Goal: Information Seeking & Learning: Find contact information

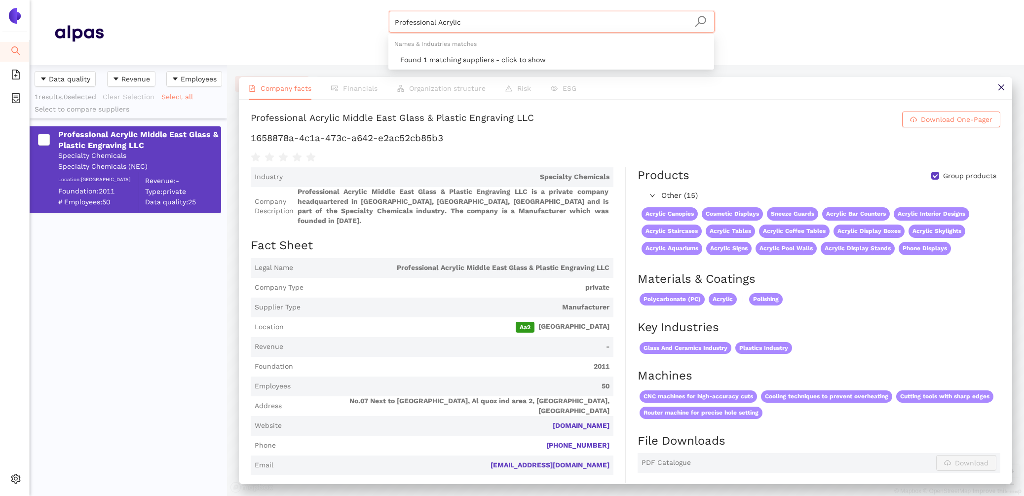
click at [254, 0] on header "Professional Acrylic Materials & Coatings Certifications & Norms Location of su…" at bounding box center [527, 32] width 995 height 65
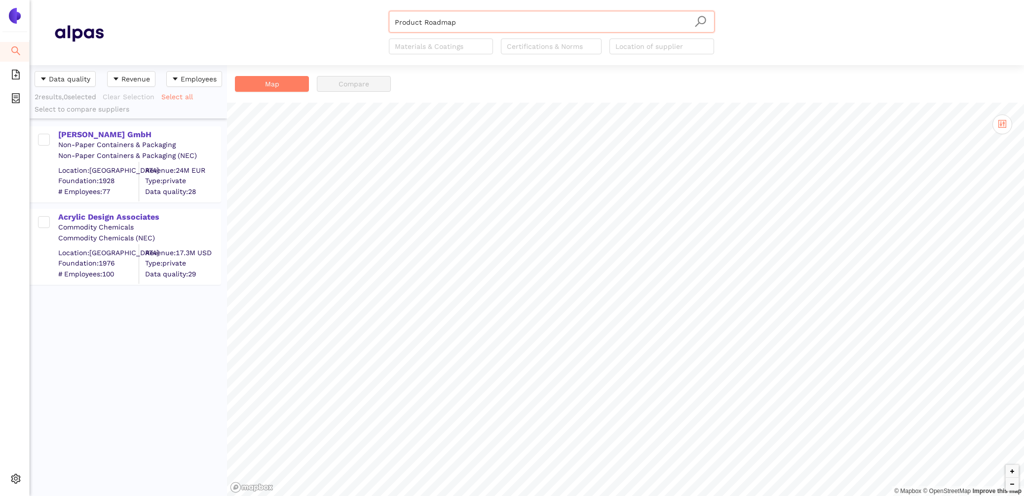
drag, startPoint x: 491, startPoint y: 18, endPoint x: 4, endPoint y: -35, distance: 489.6
click at [4, 0] on html "Search eSourcing Templates eSourcing Projects Settings Product Roadmap Material…" at bounding box center [512, 248] width 1024 height 496
drag, startPoint x: 467, startPoint y: 26, endPoint x: 141, endPoint y: -20, distance: 328.6
click at [141, 0] on html "Search eSourcing Templates eSourcing Projects Settings Product Roadmap Material…" at bounding box center [512, 248] width 1024 height 496
paste input "[DATE] Knight Co Ltd"
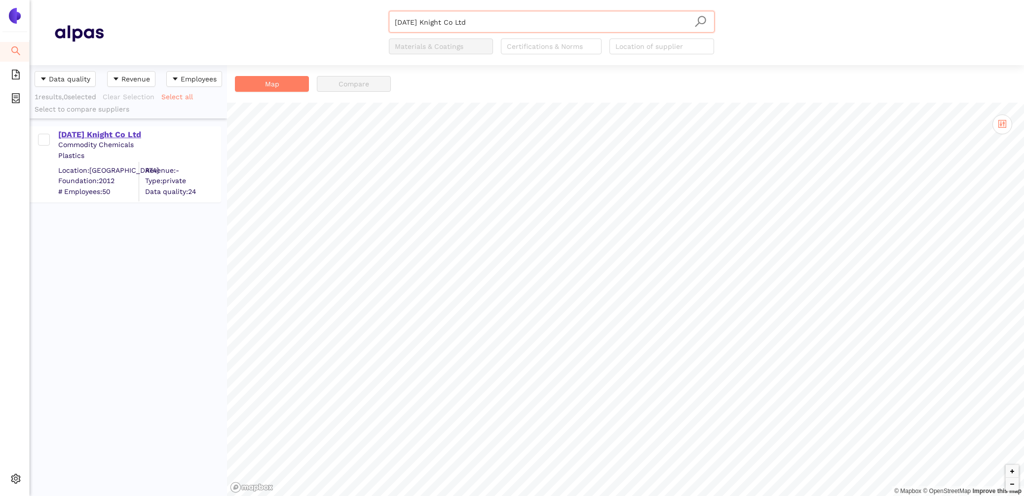
type input "[DATE] Knight Co Ltd"
click at [97, 130] on div "[DATE] Knight Co Ltd" at bounding box center [139, 134] width 162 height 11
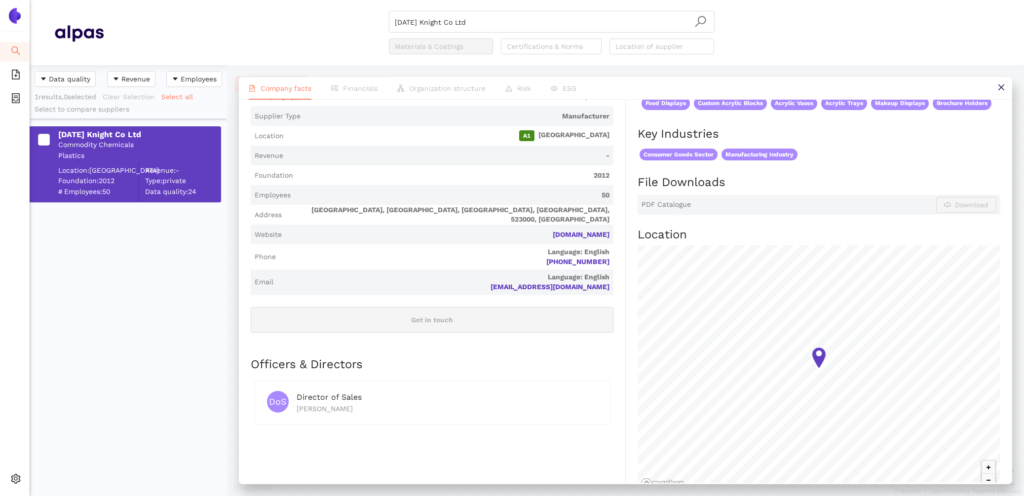
scroll to position [180, 0]
drag, startPoint x: 618, startPoint y: 237, endPoint x: 547, endPoint y: 236, distance: 70.6
click at [547, 236] on div "Industry Commodity Chemicals Company Description Sunday Knight Co Ltd is a priv…" at bounding box center [438, 246] width 375 height 518
copy link "sundayknight.com"
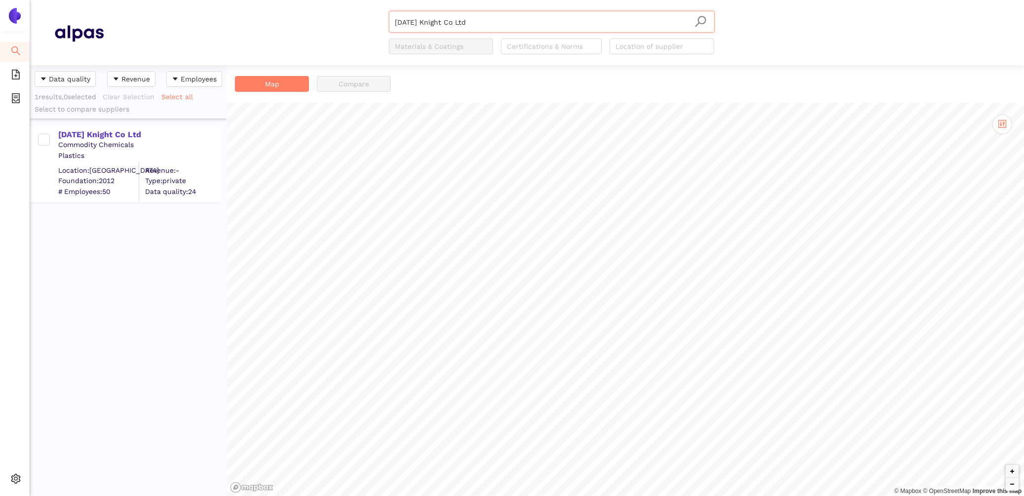
scroll to position [431, 197]
click at [130, 135] on div "[DATE] Knight Co Ltd" at bounding box center [139, 134] width 162 height 11
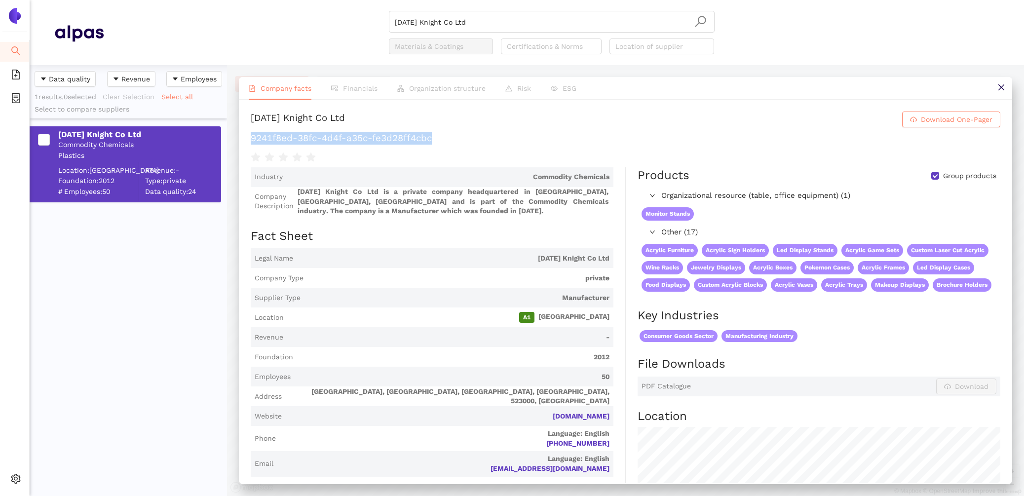
drag, startPoint x: 435, startPoint y: 139, endPoint x: 244, endPoint y: 140, distance: 190.6
click at [244, 140] on div "[DATE] Knight Co Ltd Download One-Pager 9241f8ed-38fc-4d4f-a35c-fe3d28ff4cbc In…" at bounding box center [626, 292] width 774 height 384
copy h1 "9241f8ed-38fc-4d4f-a35c-fe3d28ff4cbc"
drag, startPoint x: 499, startPoint y: 26, endPoint x: 162, endPoint y: 8, distance: 337.7
click at [162, 8] on header "Sunday Knight Co Ltd Materials & Coatings Certifications & Norms Location of su…" at bounding box center [527, 32] width 995 height 65
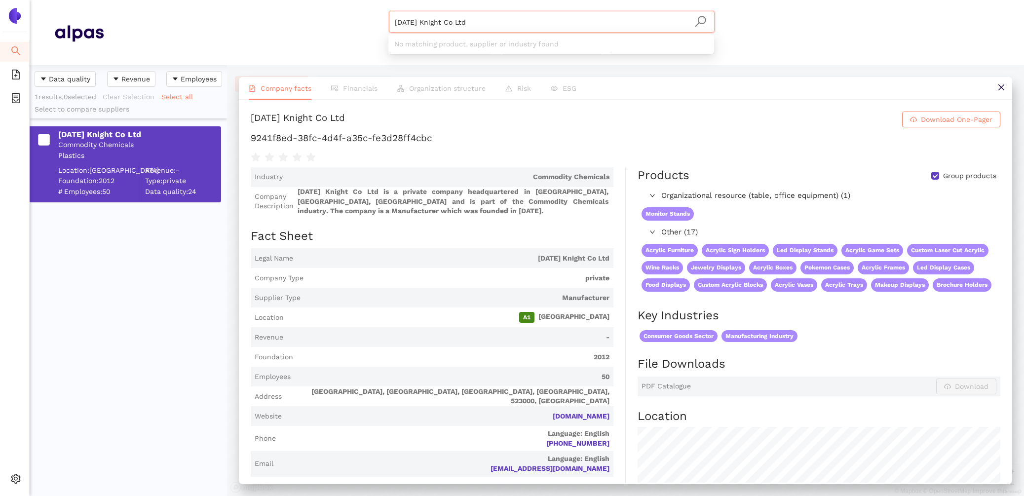
drag, startPoint x: 539, startPoint y: 21, endPoint x: 244, endPoint y: -19, distance: 297.4
click at [244, 0] on html "Search eSourcing Templates eSourcing Projects Settings Sunday Knight Co Ltd Mat…" at bounding box center [512, 248] width 1024 height 496
paste input "TESACRIL Special Works in Acrylic"
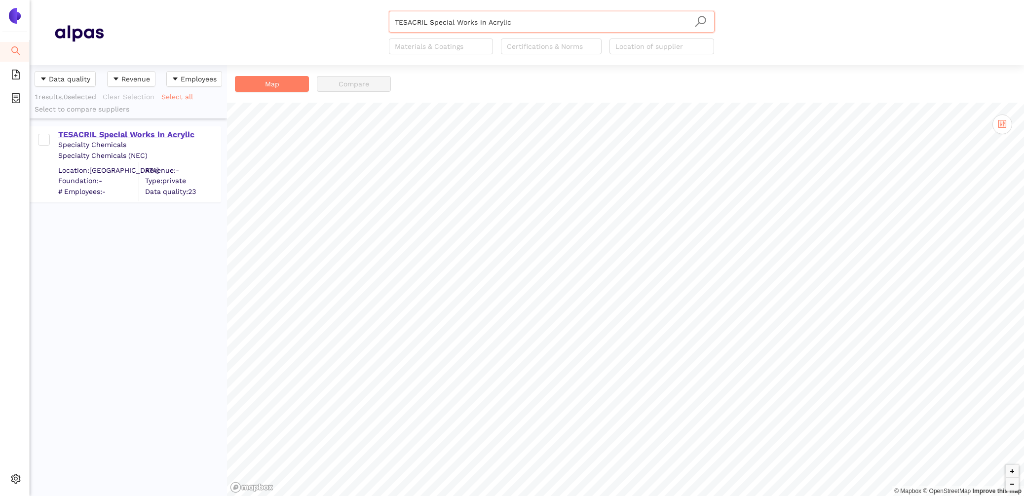
click at [105, 136] on div "TESACRIL Special Works in Acrylic" at bounding box center [139, 134] width 162 height 11
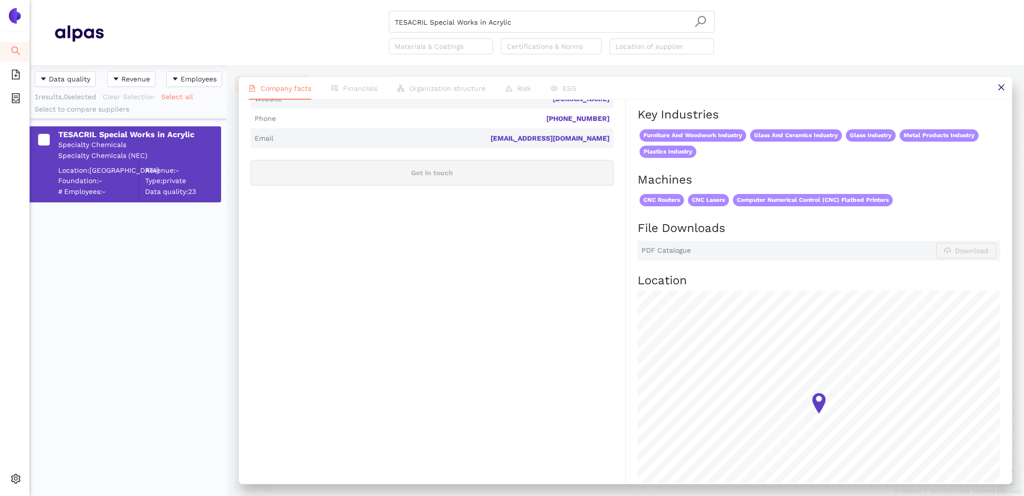
scroll to position [220, 0]
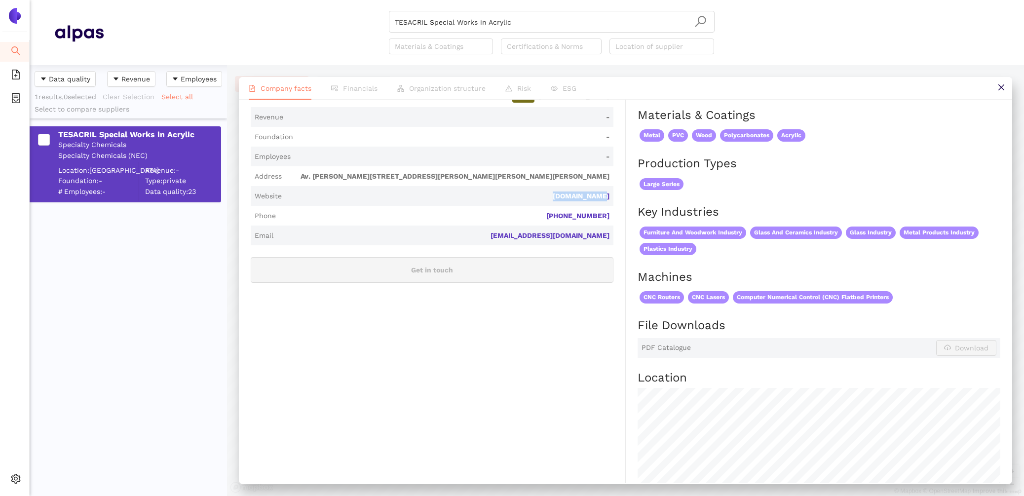
drag, startPoint x: 616, startPoint y: 195, endPoint x: 562, endPoint y: 195, distance: 53.3
click at [562, 195] on div "Industry Specialty Chemicals Company Description TESACRIL Special Works in Acry…" at bounding box center [438, 297] width 375 height 700
copy link "tesacril.com"
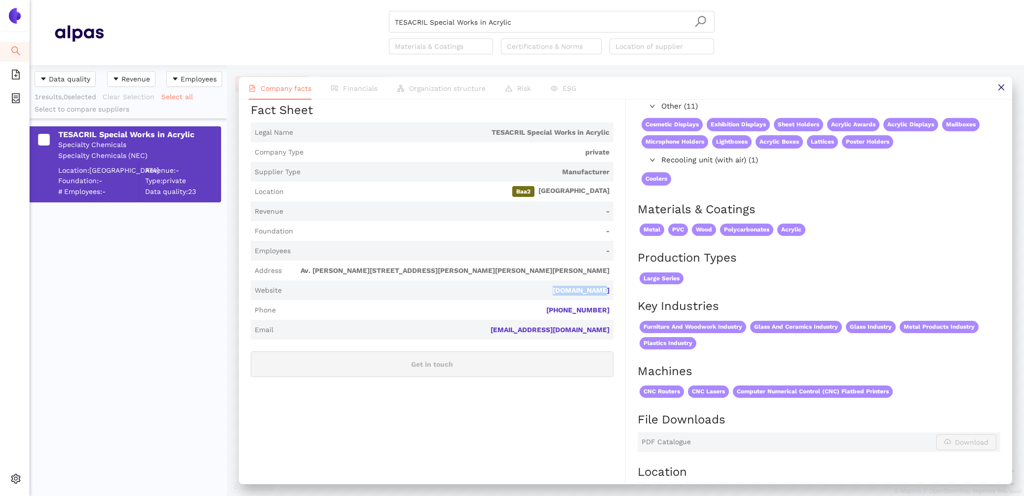
scroll to position [0, 0]
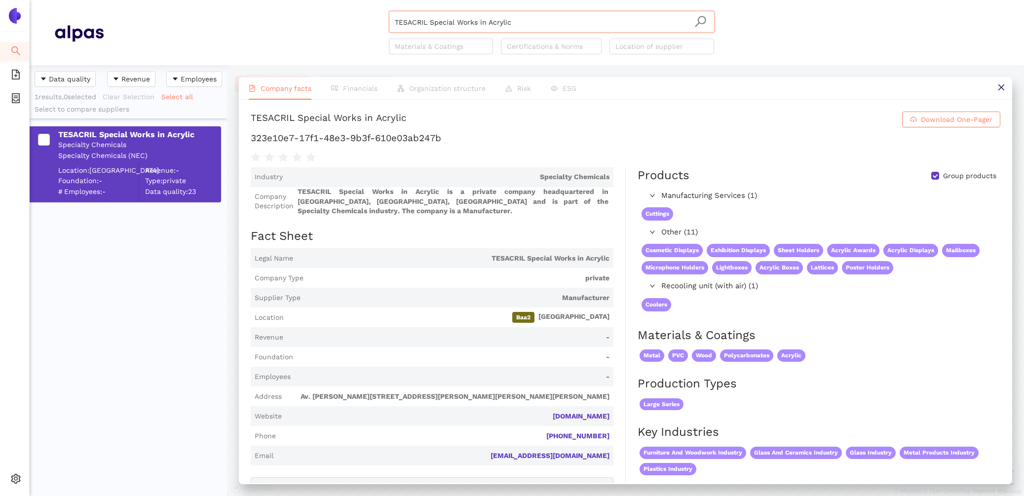
drag, startPoint x: 529, startPoint y: 23, endPoint x: 147, endPoint y: -67, distance: 392.0
click at [147, 0] on html "Search eSourcing Templates eSourcing Projects Settings TESACRIL Special Works i…" at bounding box center [512, 248] width 1024 height 496
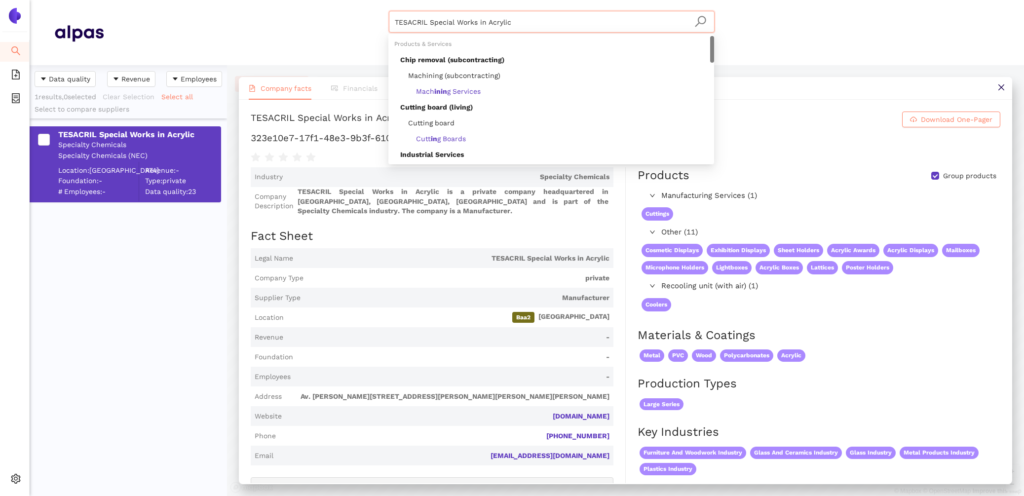
paste input "Viztek Display Co., Ltd."
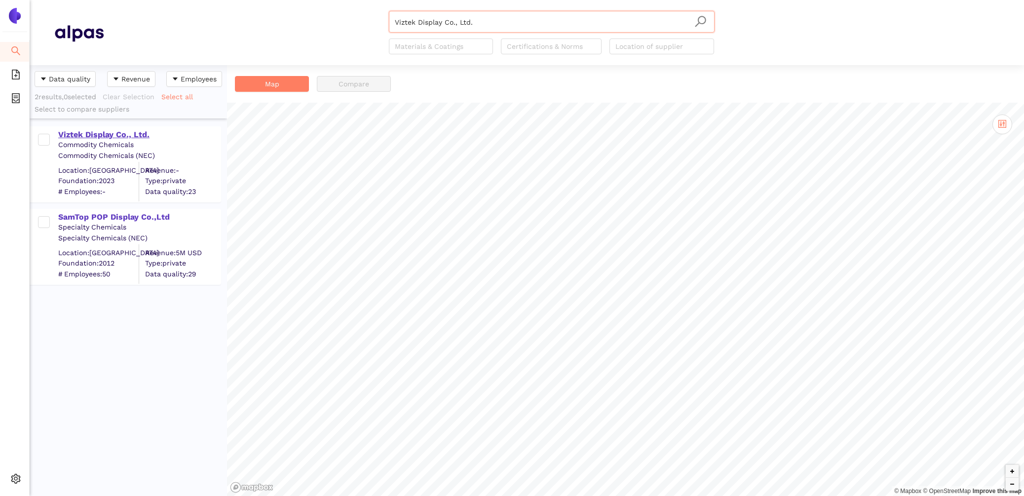
type input "Viztek Display Co., Ltd."
click at [112, 135] on div "Viztek Display Co., Ltd." at bounding box center [139, 134] width 162 height 11
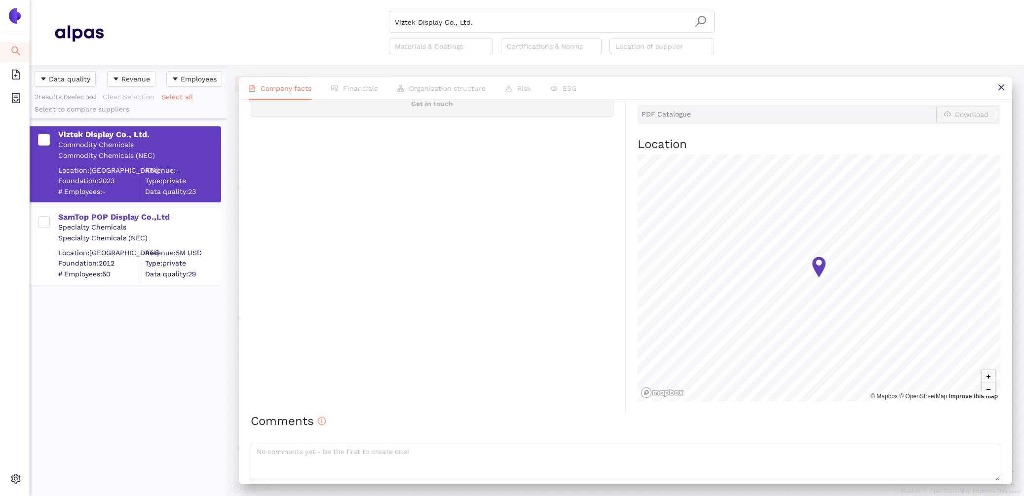
scroll to position [277, 0]
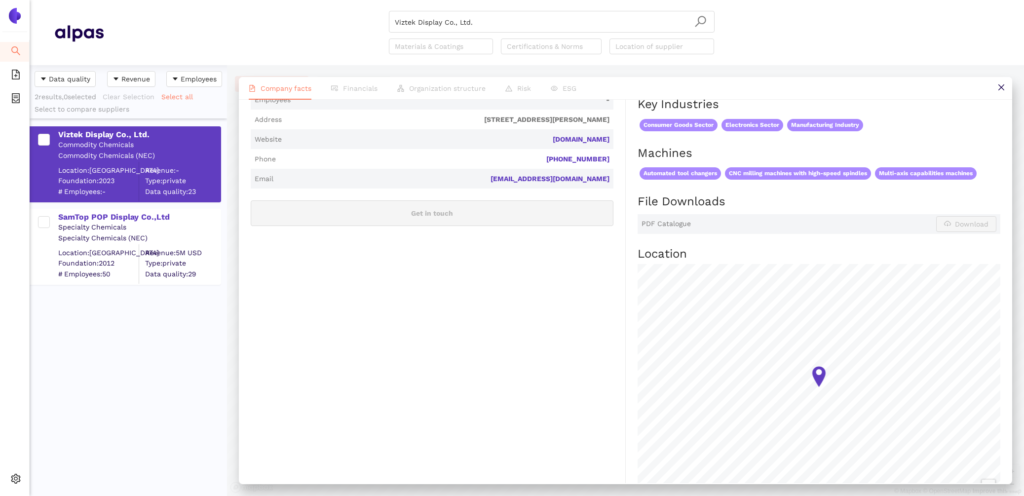
drag, startPoint x: 615, startPoint y: 141, endPoint x: 545, endPoint y: 138, distance: 70.2
click at [545, 138] on div "Industry Commodity Chemicals Company Description Viztek Display Co., Ltd. is a …" at bounding box center [438, 206] width 375 height 632
copy link "viztekdisplay.com"
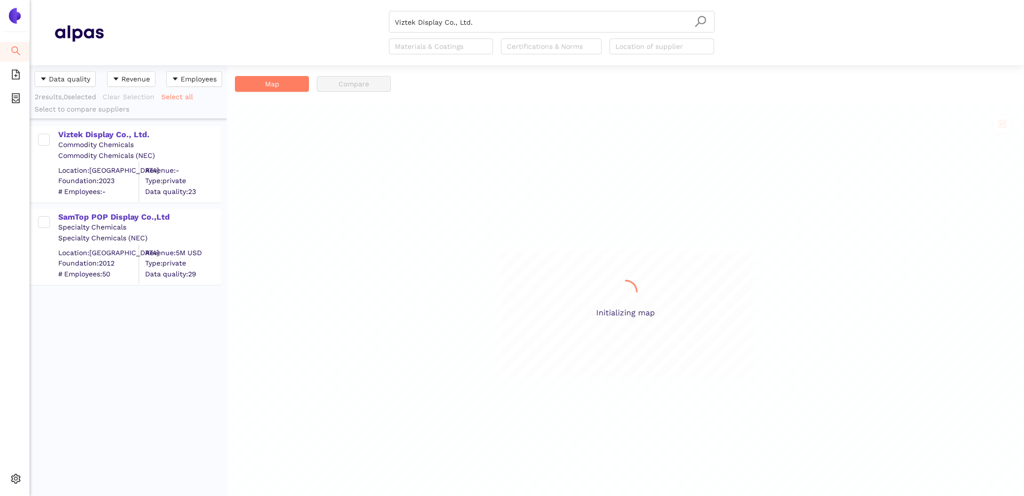
scroll to position [431, 197]
drag, startPoint x: 515, startPoint y: 26, endPoint x: 190, endPoint y: -3, distance: 327.1
click at [190, 0] on html "Search eSourcing Templates eSourcing Projects Settings Viztek Display Co., Ltd.…" at bounding box center [512, 248] width 1024 height 496
paste input "TESACRIL Special Works in Acrylic"
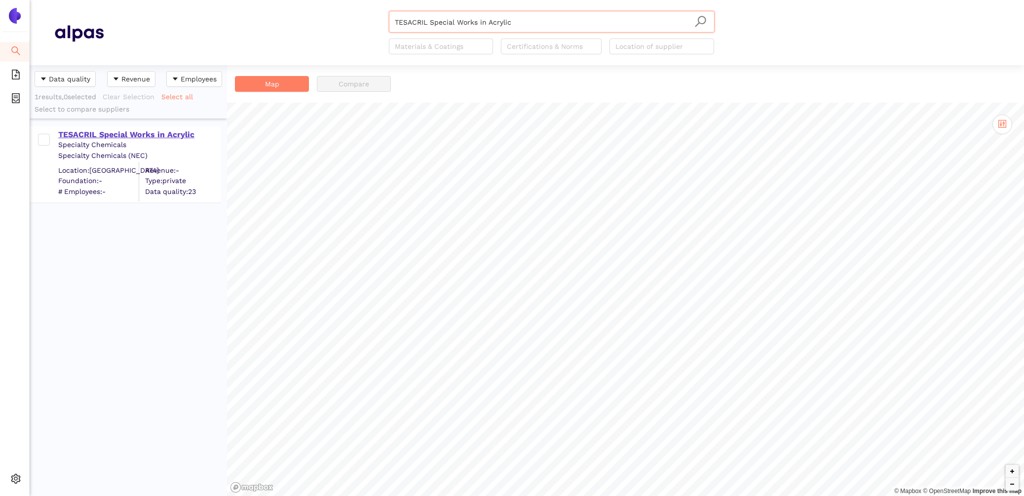
type input "TESACRIL Special Works in Acrylic"
click at [75, 135] on div "TESACRIL Special Works in Acrylic" at bounding box center [139, 134] width 162 height 11
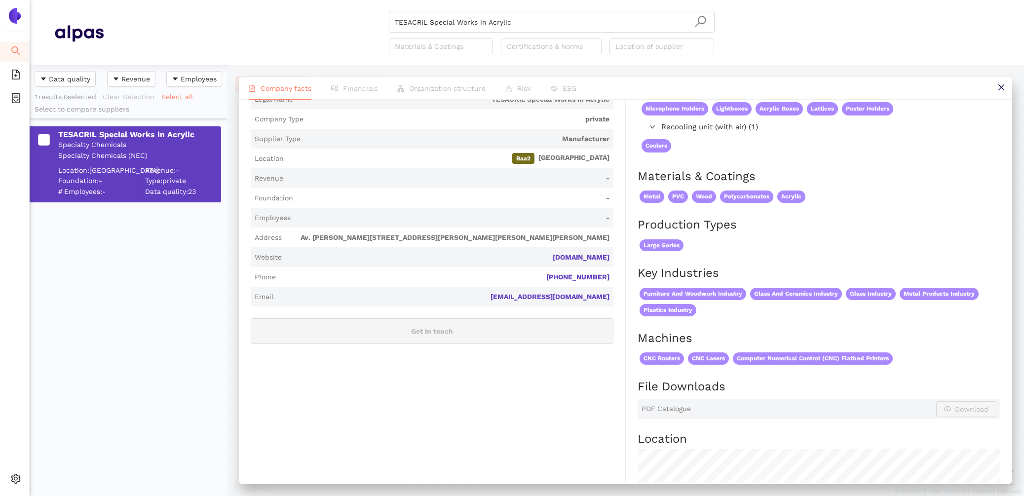
scroll to position [228, 0]
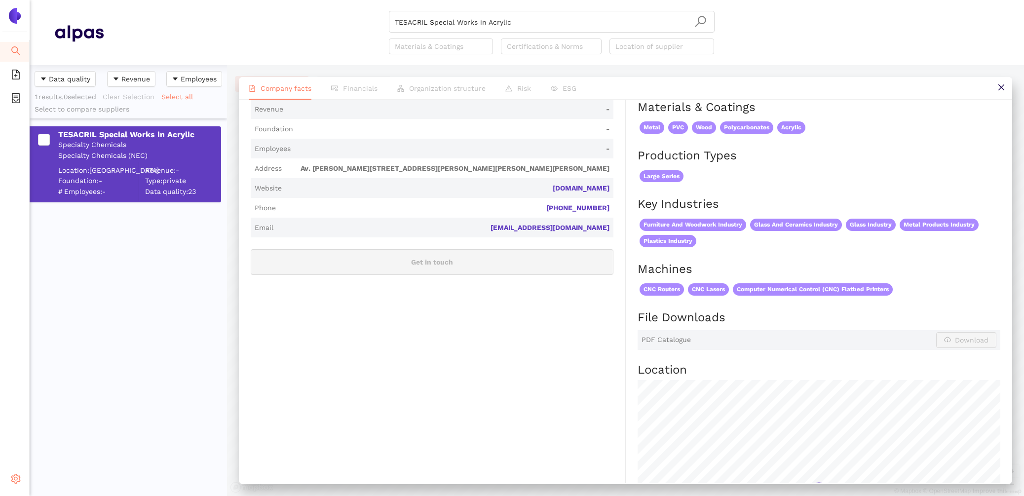
click at [11, 483] on icon "setting" at bounding box center [16, 479] width 10 height 10
click at [50, 403] on li "Internal Area" at bounding box center [70, 408] width 81 height 20
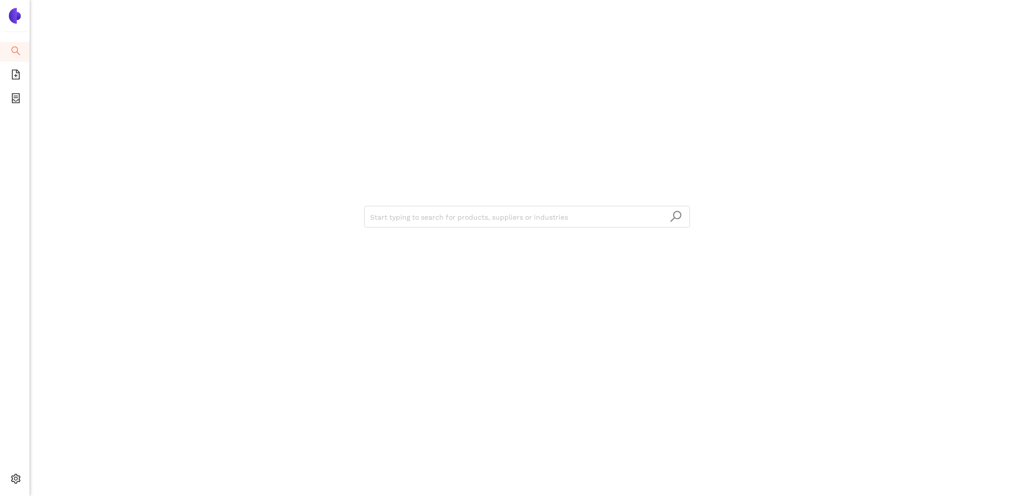
click at [502, 228] on div "Start typing to search for products, suppliers or industries" at bounding box center [527, 215] width 592 height 431
click at [495, 218] on input "search" at bounding box center [527, 217] width 314 height 22
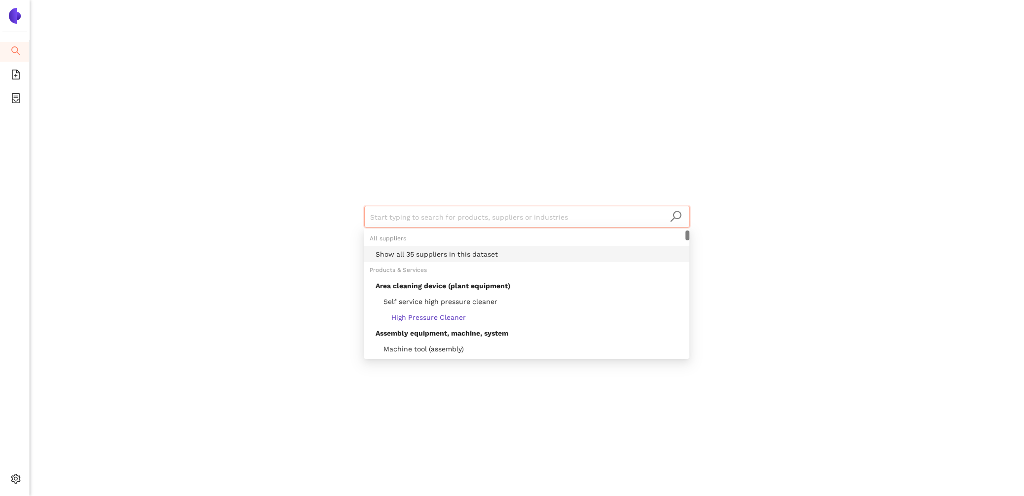
click at [511, 251] on div "Show all 35 suppliers in this dataset" at bounding box center [530, 254] width 308 height 11
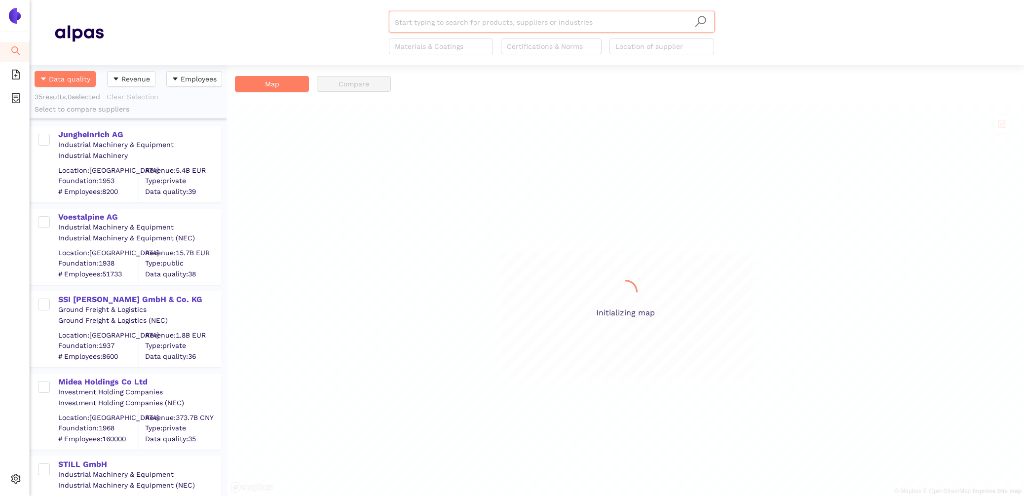
scroll to position [431, 197]
click at [89, 134] on div "Jungheinrich AG" at bounding box center [139, 134] width 162 height 11
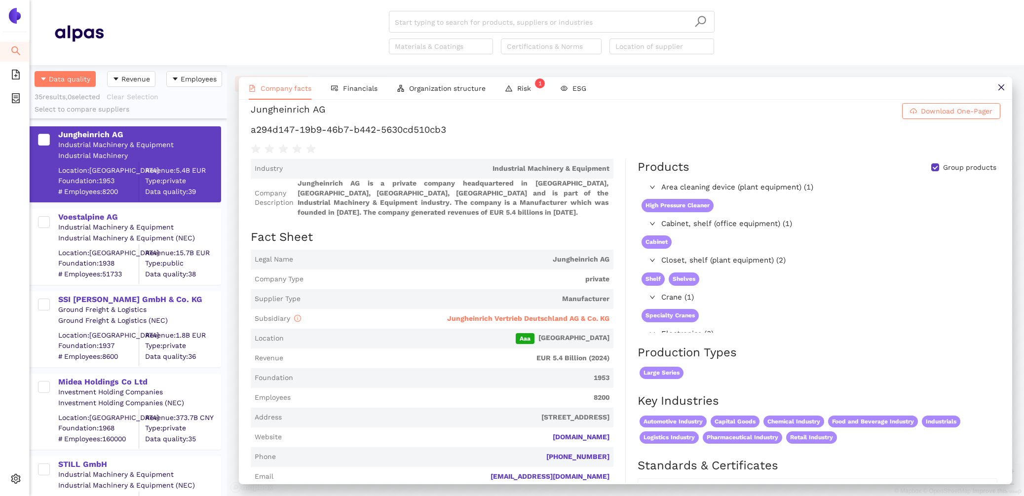
scroll to position [8, 0]
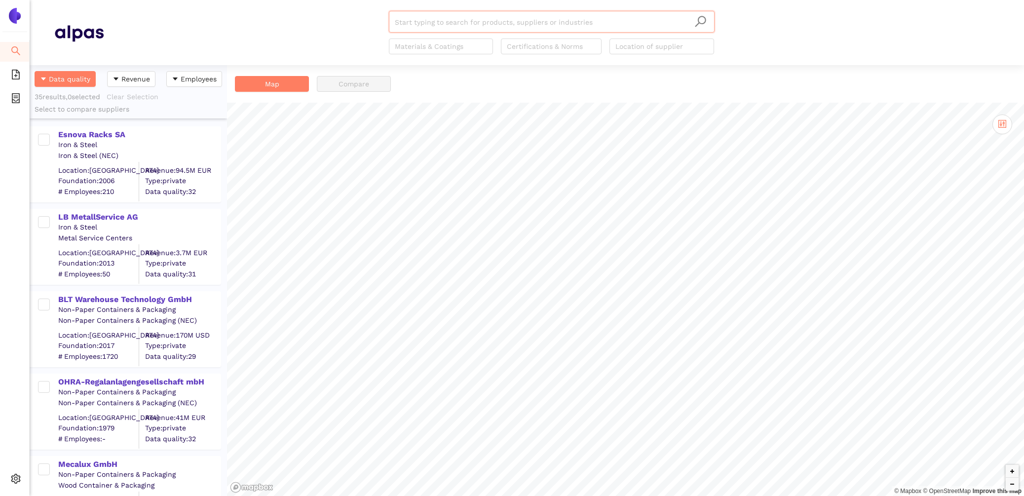
scroll to position [431, 197]
